Goal: Information Seeking & Learning: Learn about a topic

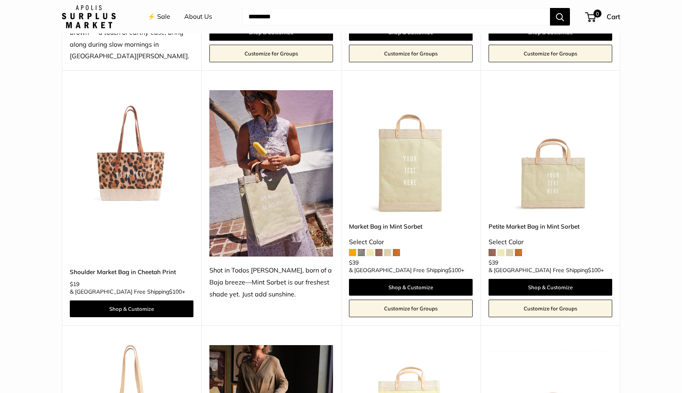
scroll to position [578, 0]
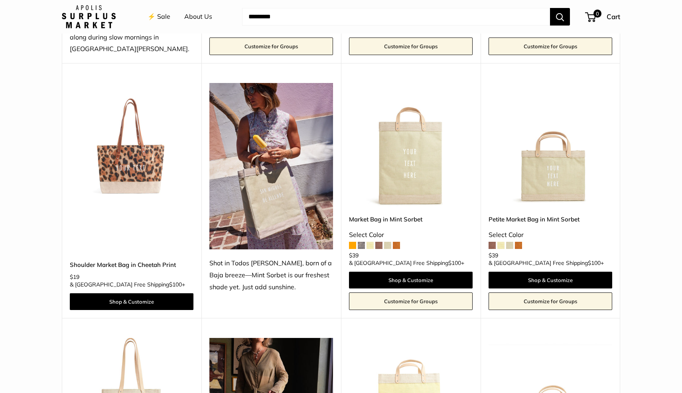
click at [0, 0] on img at bounding box center [0, 0] width 0 height 0
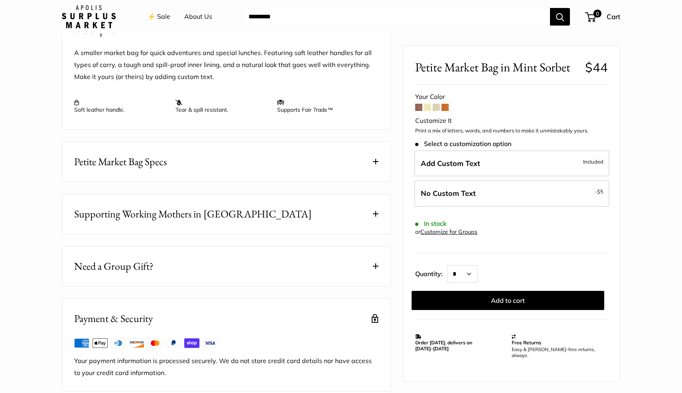
scroll to position [346, 0]
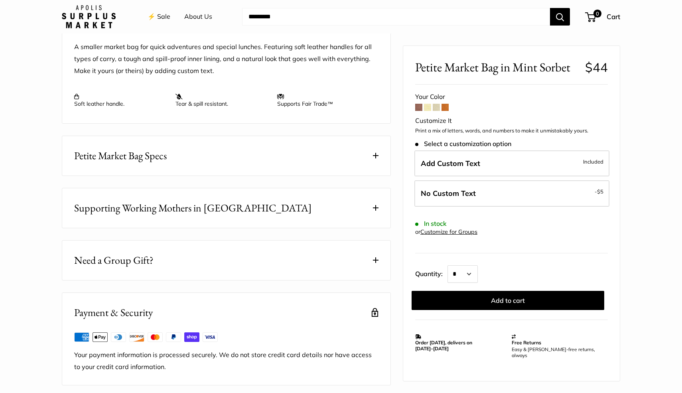
click at [297, 156] on button "Petite Market Bag Specs" at bounding box center [226, 156] width 328 height 40
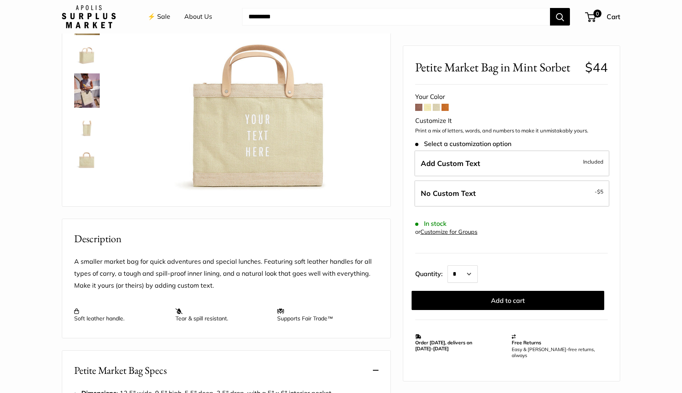
scroll to position [0, 0]
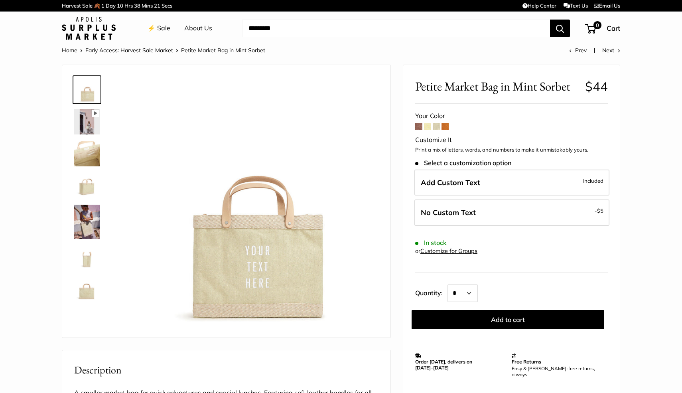
click at [429, 125] on span at bounding box center [427, 126] width 7 height 7
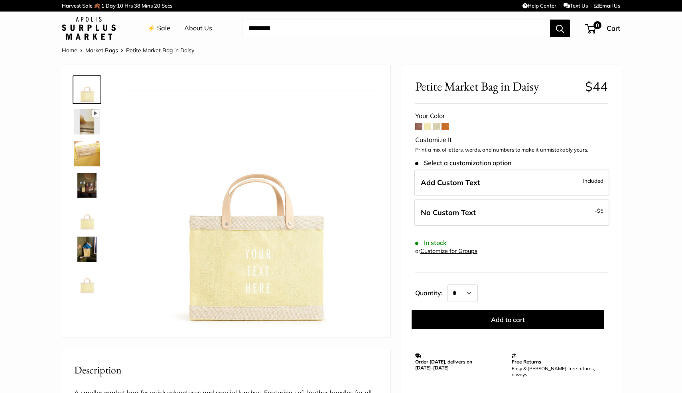
click at [439, 126] on span at bounding box center [436, 126] width 7 height 7
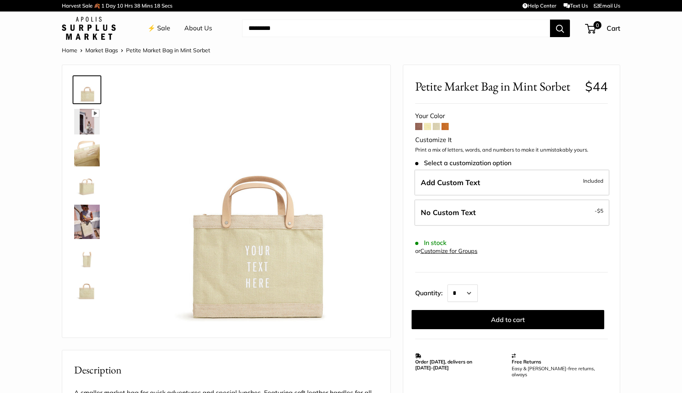
click at [445, 126] on span at bounding box center [445, 126] width 7 height 7
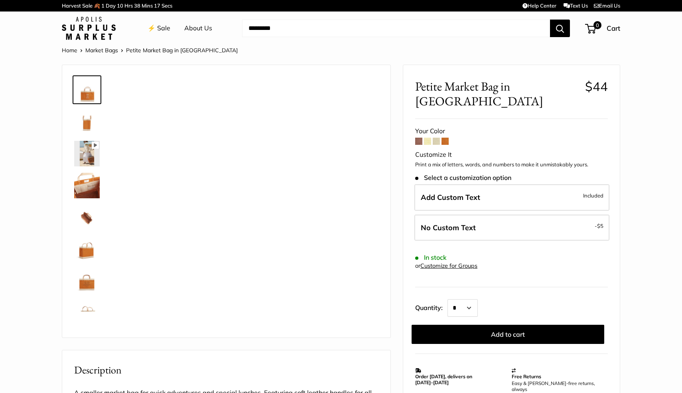
click at [420, 138] on span at bounding box center [418, 141] width 7 height 7
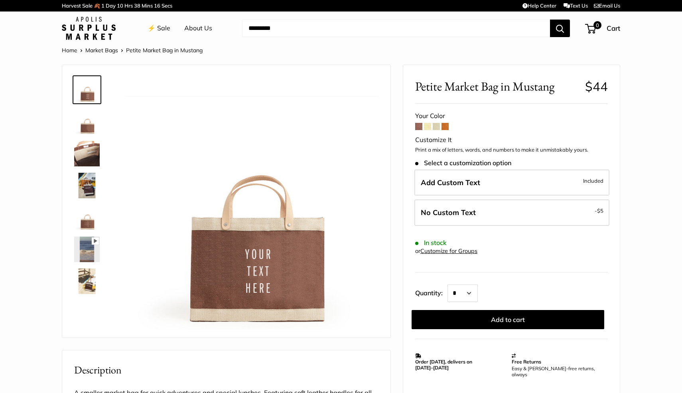
click at [425, 126] on span at bounding box center [427, 126] width 7 height 7
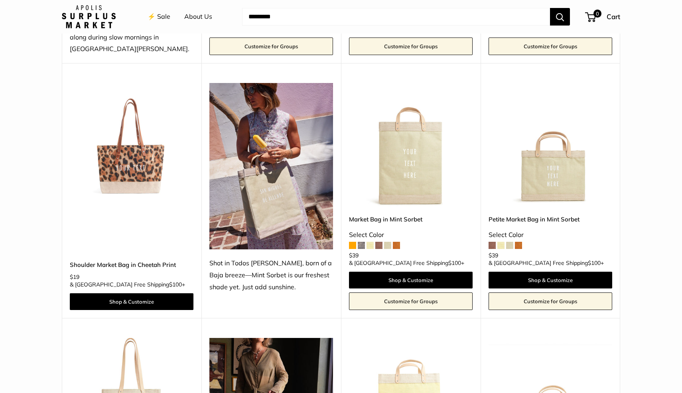
scroll to position [1132, 0]
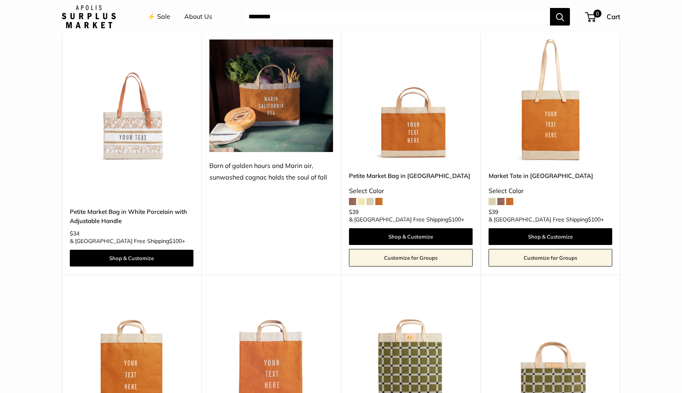
click at [0, 0] on img at bounding box center [0, 0] width 0 height 0
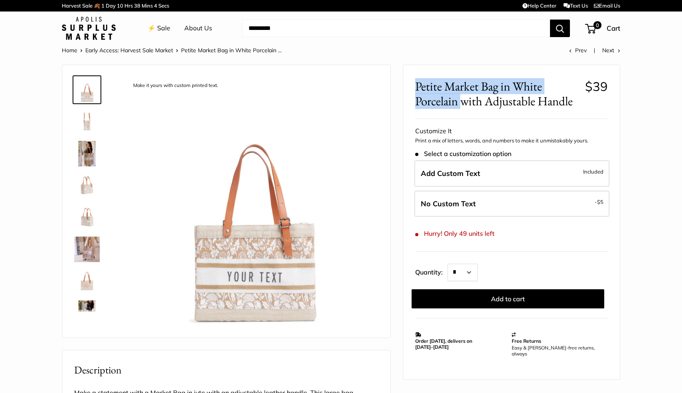
drag, startPoint x: 415, startPoint y: 84, endPoint x: 461, endPoint y: 98, distance: 48.7
click at [461, 98] on div "Petite Market Bag in White Porcelain with Adjustable Handle $39 Rated 5.0 out o…" at bounding box center [511, 222] width 217 height 314
copy span "Petite Market Bag in White Porcelain"
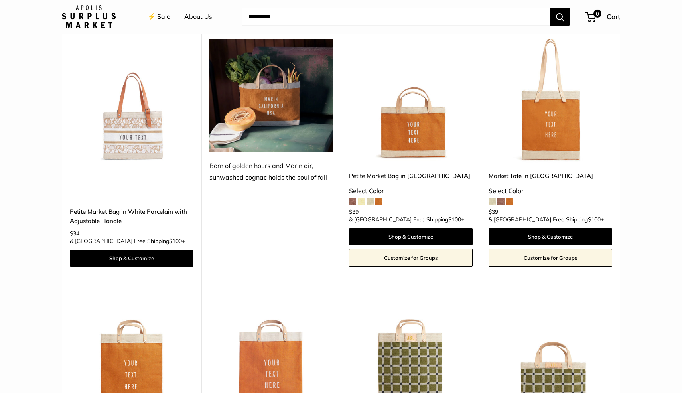
click at [0, 0] on img at bounding box center [0, 0] width 0 height 0
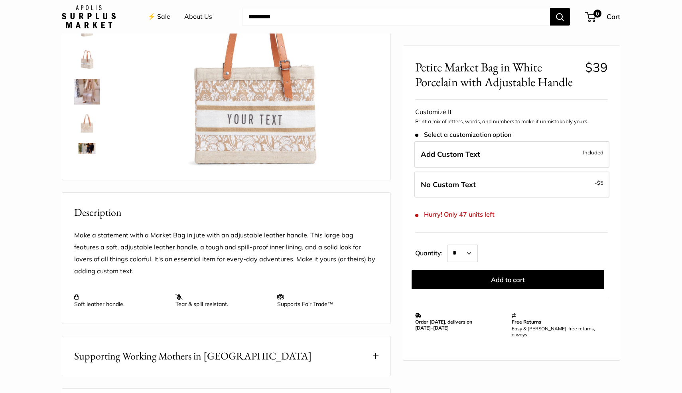
scroll to position [73, 0]
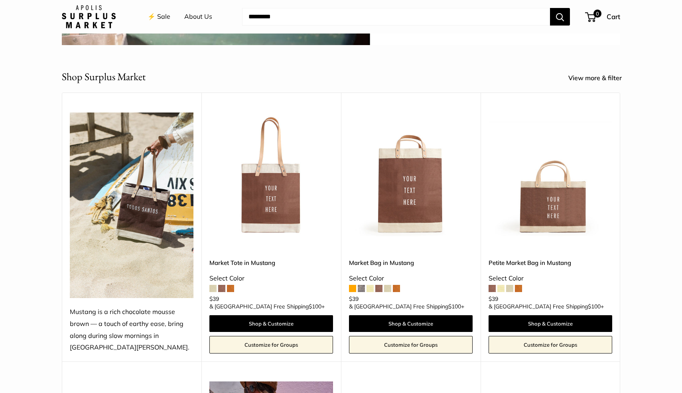
scroll to position [297, 0]
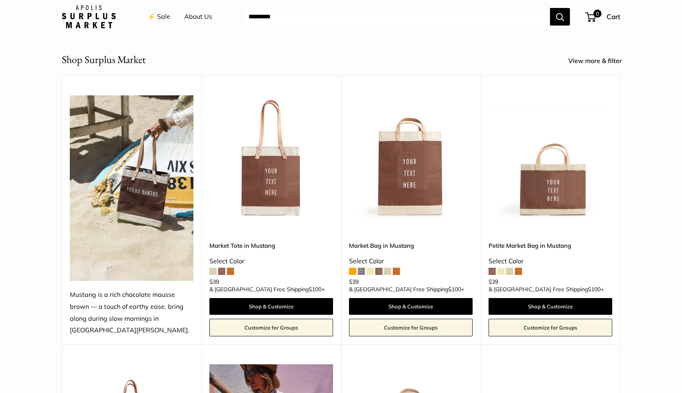
click at [0, 0] on img at bounding box center [0, 0] width 0 height 0
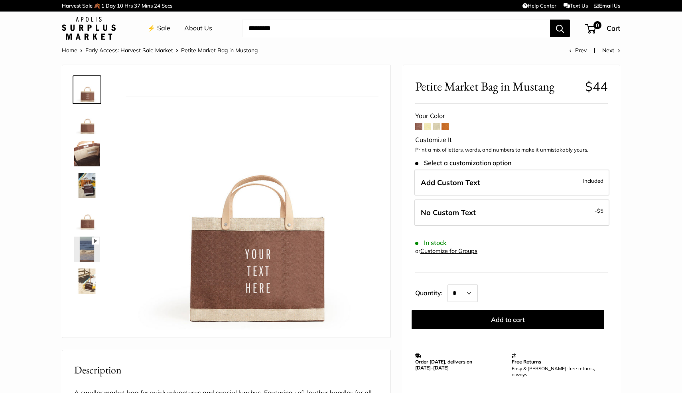
click at [420, 124] on span at bounding box center [418, 126] width 7 height 7
click at [427, 127] on span at bounding box center [427, 126] width 7 height 7
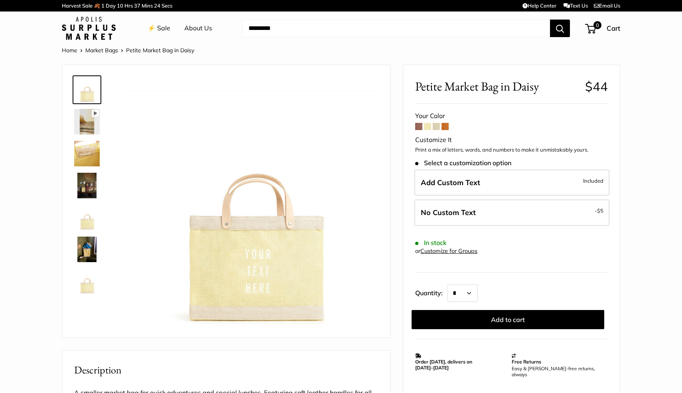
click at [436, 127] on span at bounding box center [436, 126] width 7 height 7
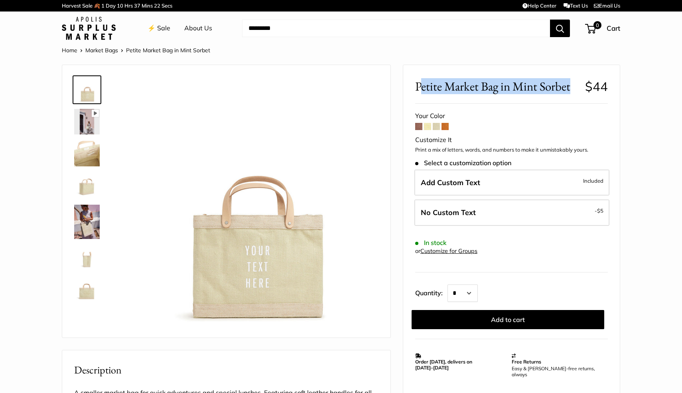
drag, startPoint x: 419, startPoint y: 86, endPoint x: 572, endPoint y: 92, distance: 153.4
click at [572, 92] on span "Petite Market Bag in Mint Sorbet" at bounding box center [497, 86] width 164 height 15
copy span "etite Market Bag in Mint Sorbet"
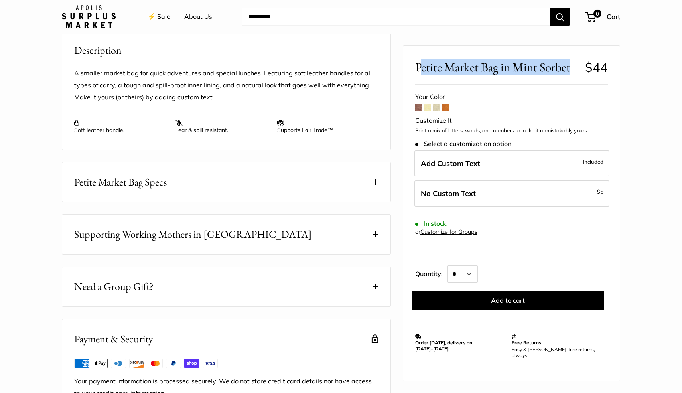
scroll to position [321, 0]
click at [199, 166] on button "Petite Market Bag Specs" at bounding box center [226, 181] width 328 height 40
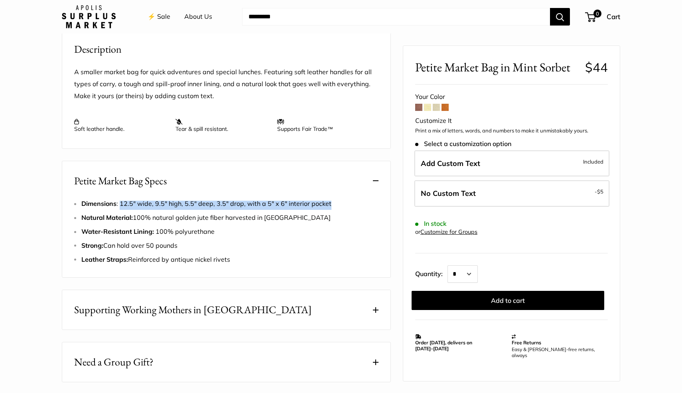
drag, startPoint x: 120, startPoint y: 202, endPoint x: 333, endPoint y: 202, distance: 212.7
click at [333, 202] on li "Dimensions : 12.5" wide, 9.5" high, 5.5" deep, 3.5" drop, with a 5" x 6" interi…" at bounding box center [229, 204] width 297 height 12
copy span "12.5" wide, 9.5" high, 5.5" deep, 3.5" drop, with a 5" x 6" interior pocket"
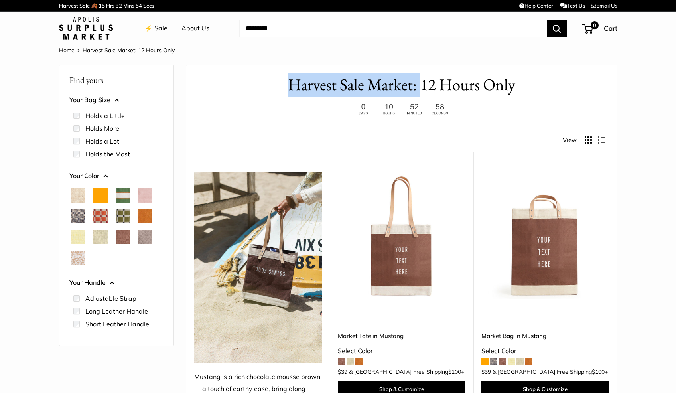
drag, startPoint x: 285, startPoint y: 83, endPoint x: 421, endPoint y: 88, distance: 136.2
click at [422, 88] on h1 "Harvest Sale Market: 12 Hours Only" at bounding box center [401, 85] width 407 height 24
copy h1 "Harvest Sale Market:"
